Goal: Task Accomplishment & Management: Manage account settings

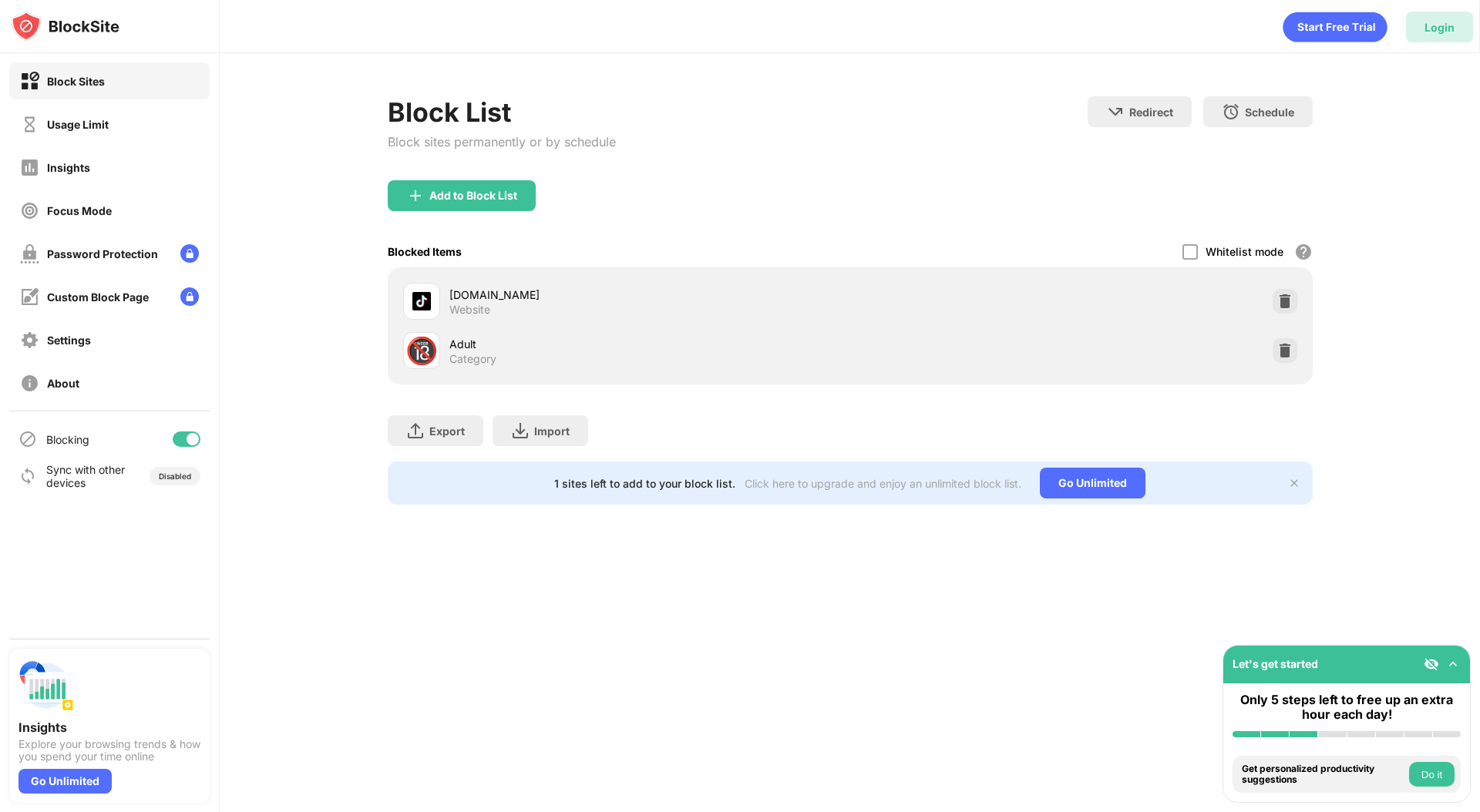
click at [1436, 24] on div "Login" at bounding box center [1440, 27] width 30 height 13
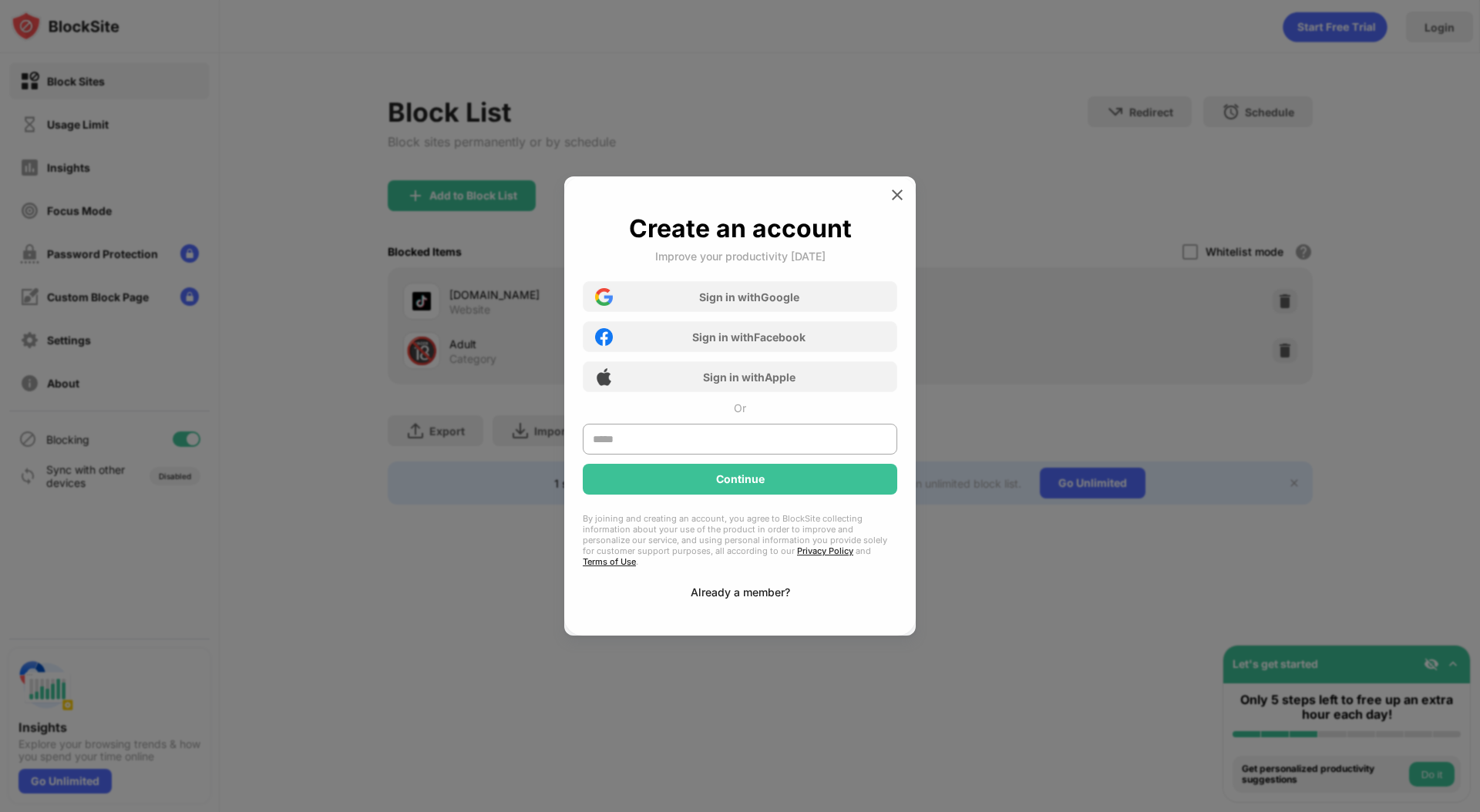
click at [731, 588] on div "Already a member?" at bounding box center [740, 592] width 99 height 13
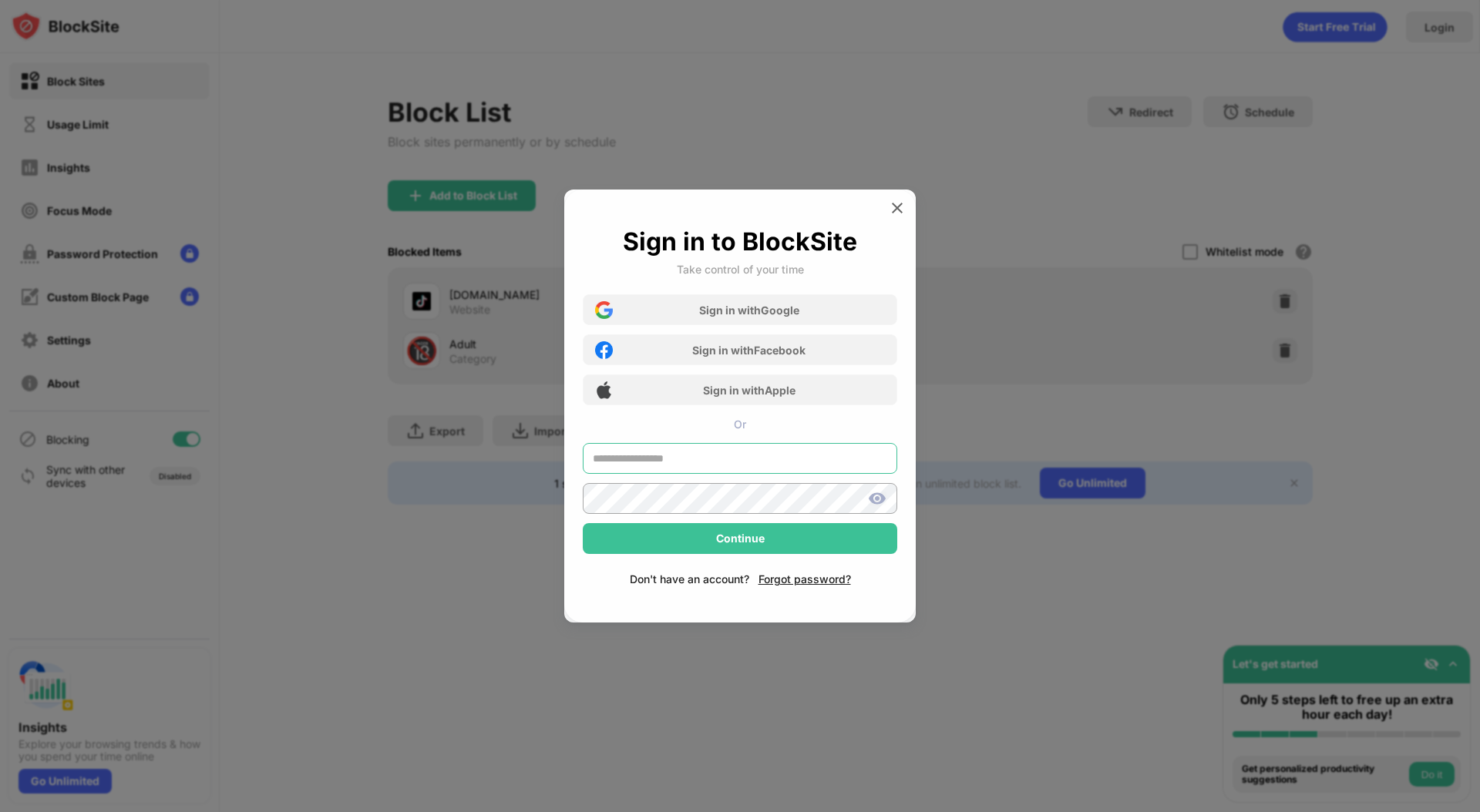
type input "**********"
click at [836, 576] on div "Forgot password?" at bounding box center [805, 579] width 92 height 13
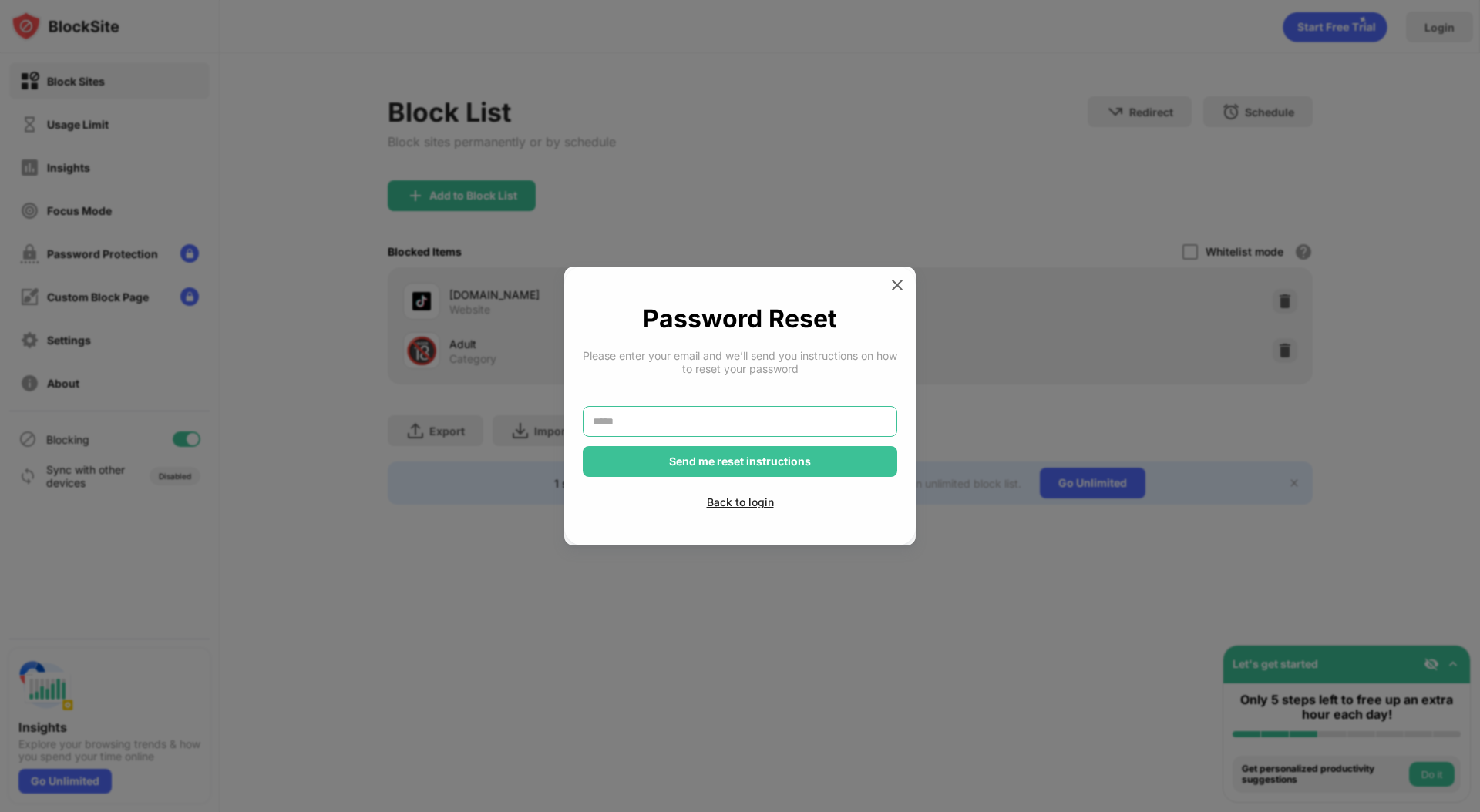
click at [730, 415] on input "text" at bounding box center [740, 421] width 315 height 31
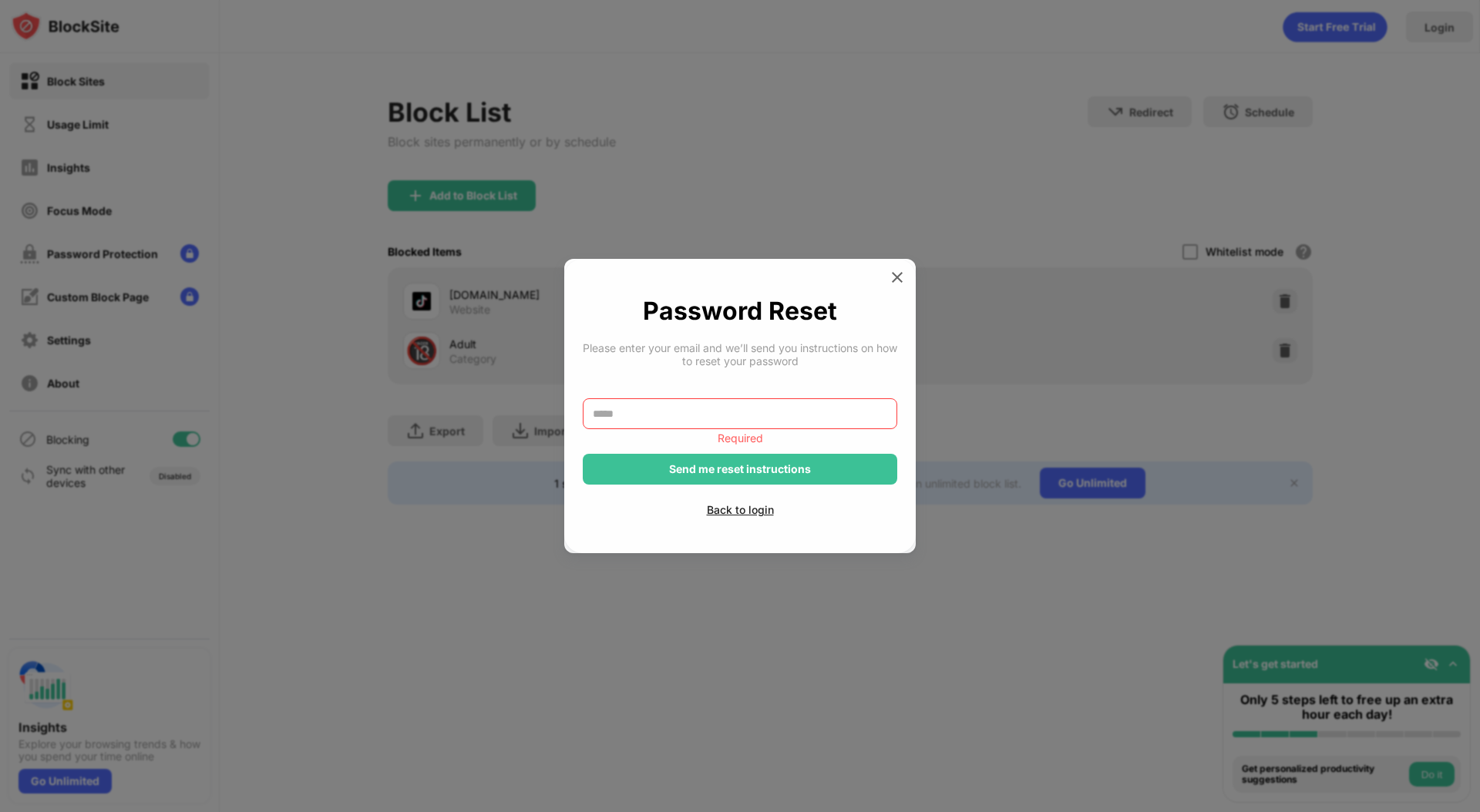
click at [897, 273] on img at bounding box center [897, 277] width 15 height 15
